Goal: Task Accomplishment & Management: Manage account settings

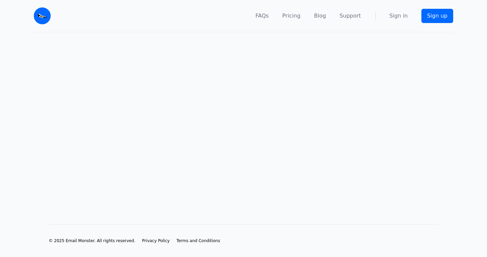
click at [207, 103] on main at bounding box center [243, 117] width 487 height 170
click at [400, 16] on link "Sign in" at bounding box center [398, 16] width 19 height 8
